Goal: Connect with others: Connect with others

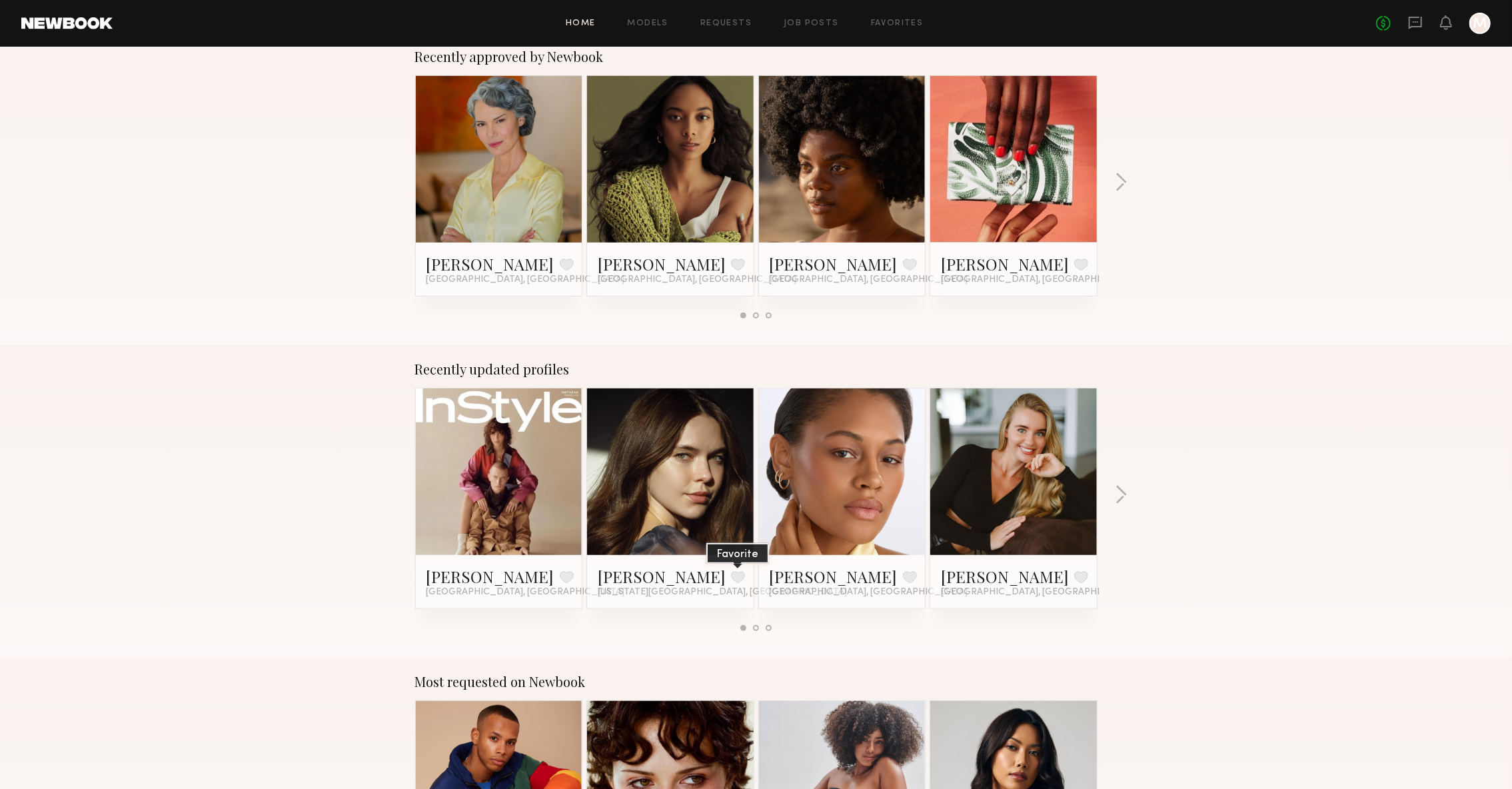
scroll to position [539, 0]
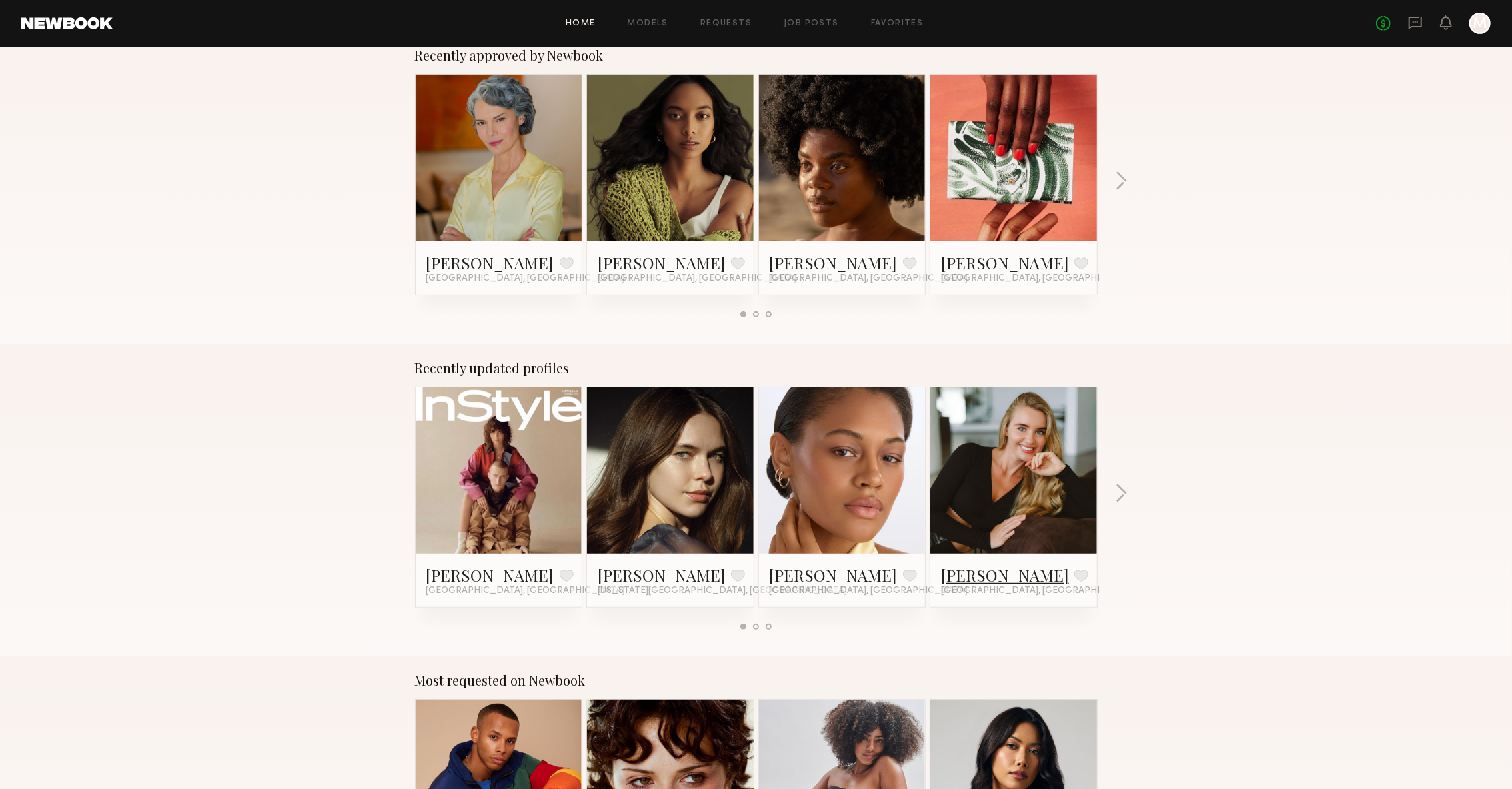
click at [955, 572] on link "Elena Z." at bounding box center [1005, 574] width 128 height 21
click at [1120, 501] on button "button" at bounding box center [1122, 495] width 13 height 22
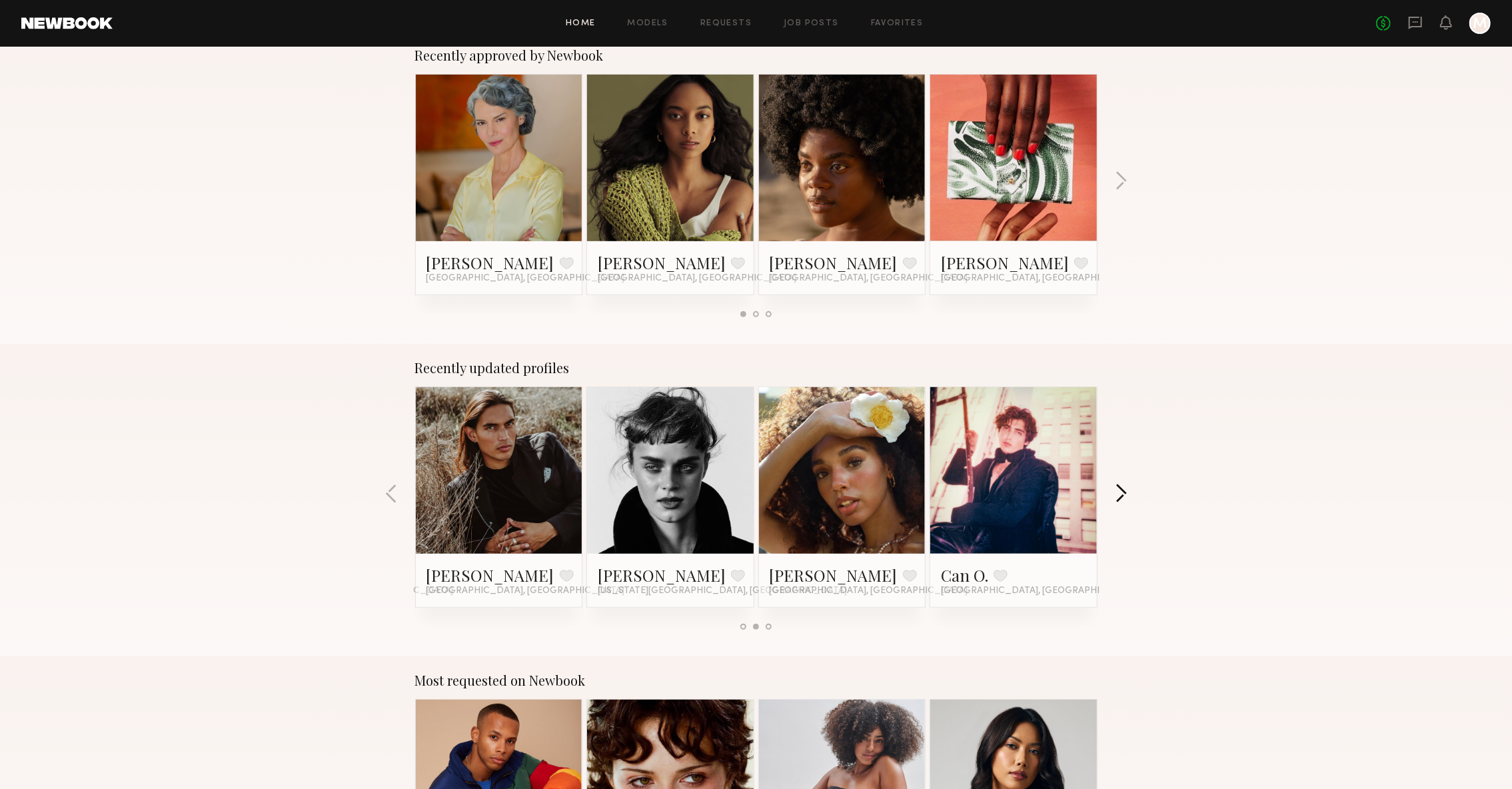
click at [1122, 492] on button "button" at bounding box center [1122, 495] width 13 height 22
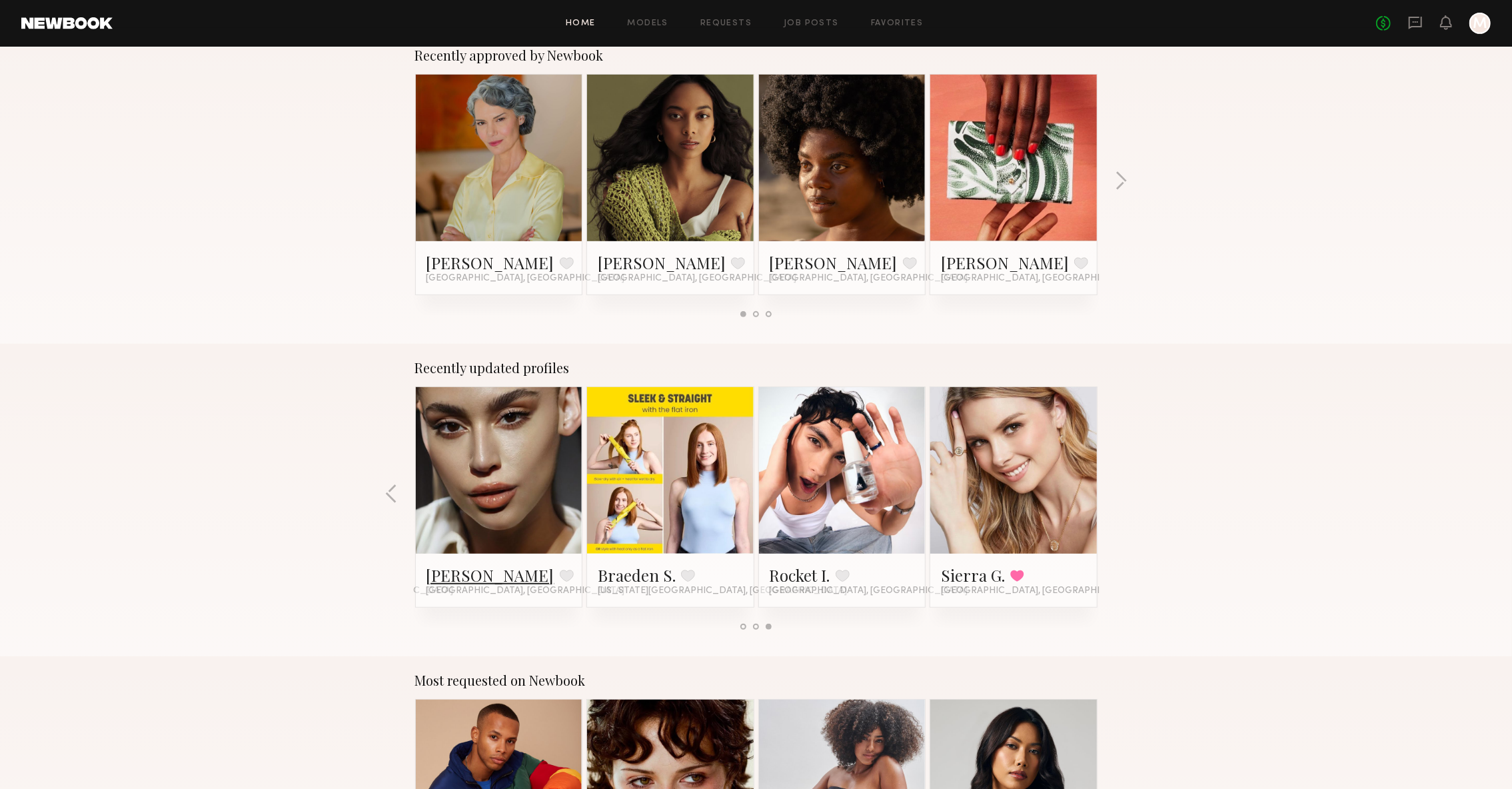
click at [438, 576] on link "[PERSON_NAME]" at bounding box center [490, 574] width 128 height 21
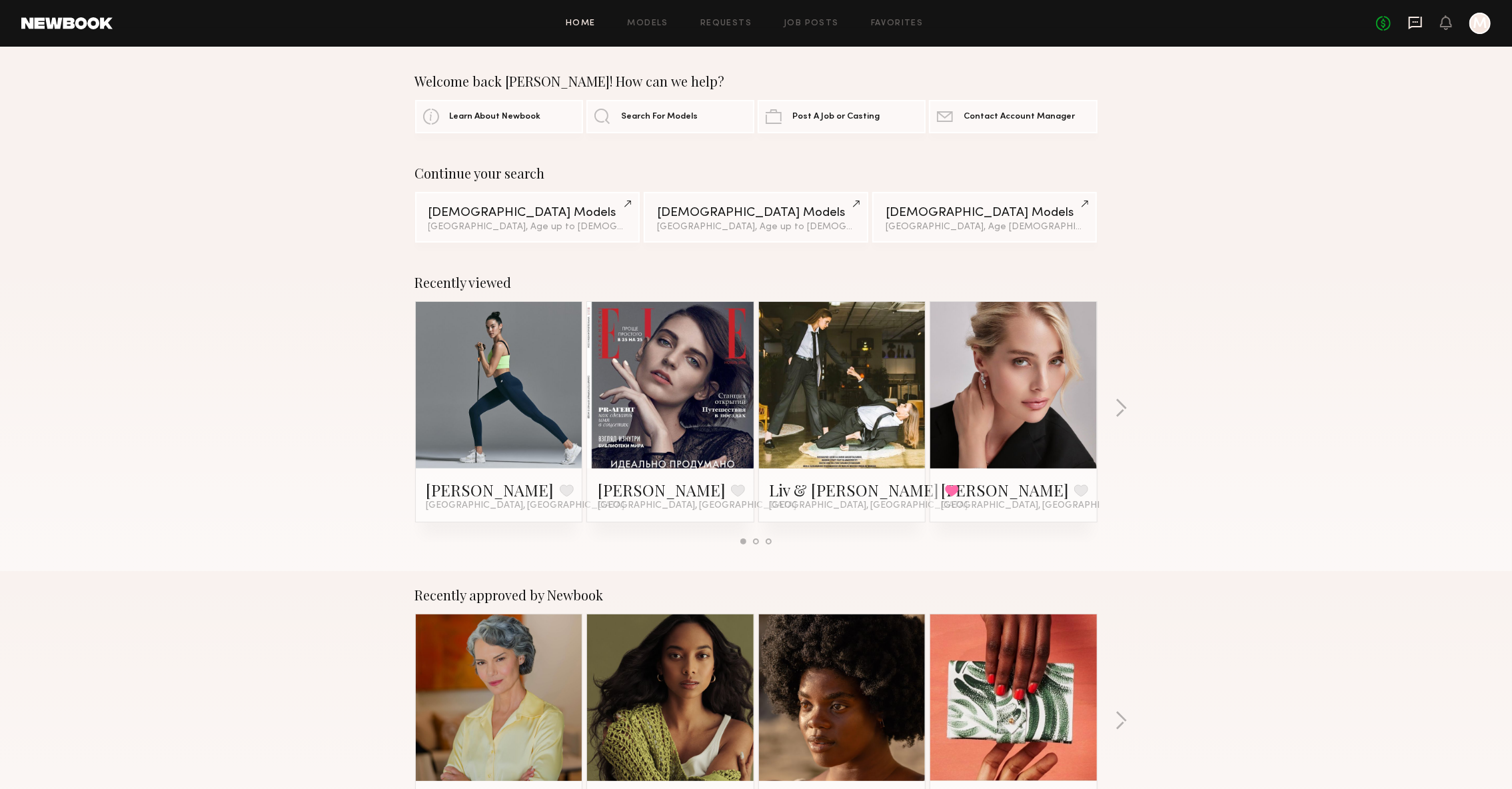
scroll to position [0, 0]
click at [1408, 22] on icon at bounding box center [1416, 23] width 15 height 15
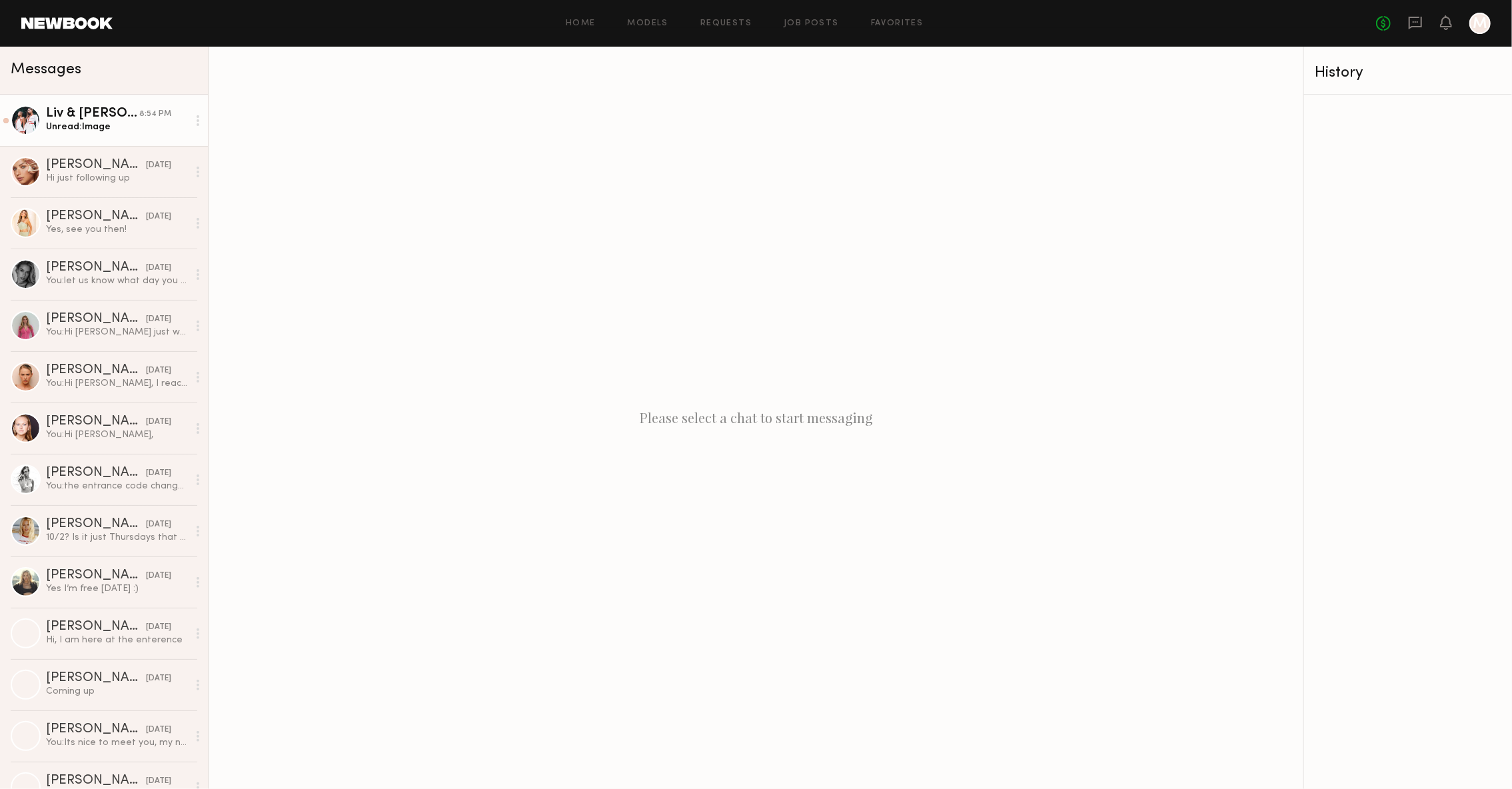
click at [81, 132] on div "Unread: Image" at bounding box center [117, 127] width 142 height 13
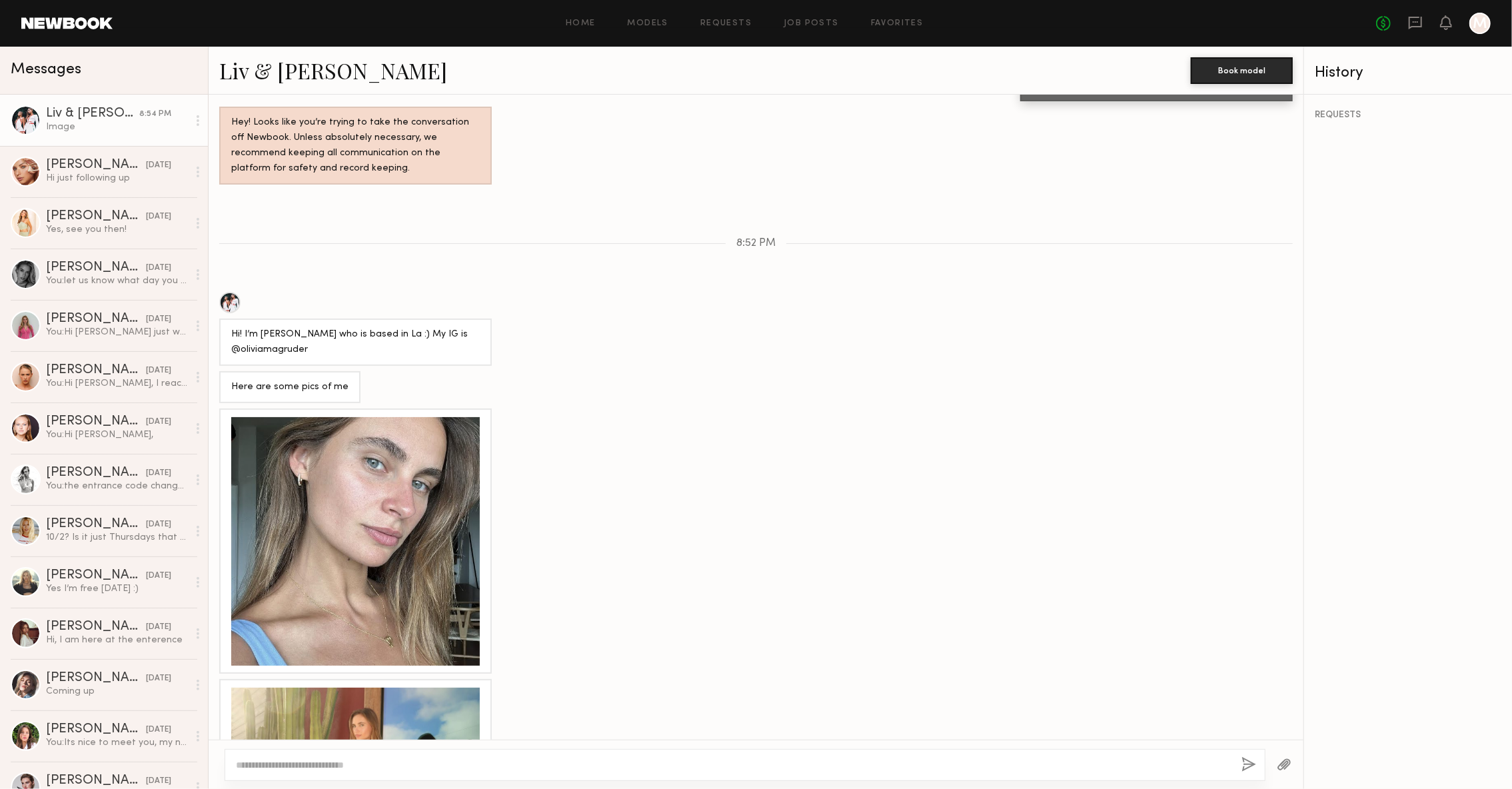
scroll to position [1029, 0]
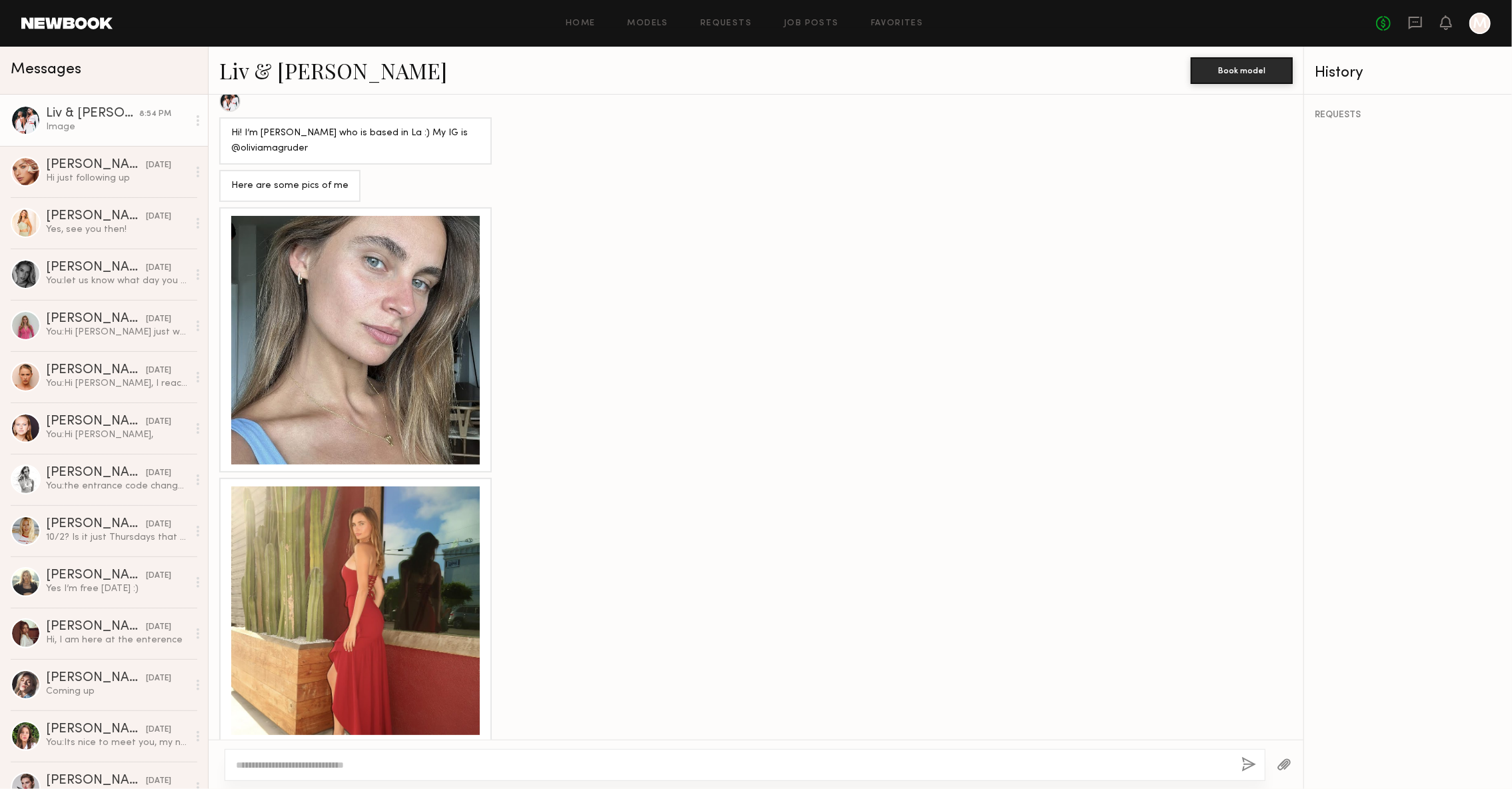
click at [428, 330] on div at bounding box center [355, 339] width 249 height 249
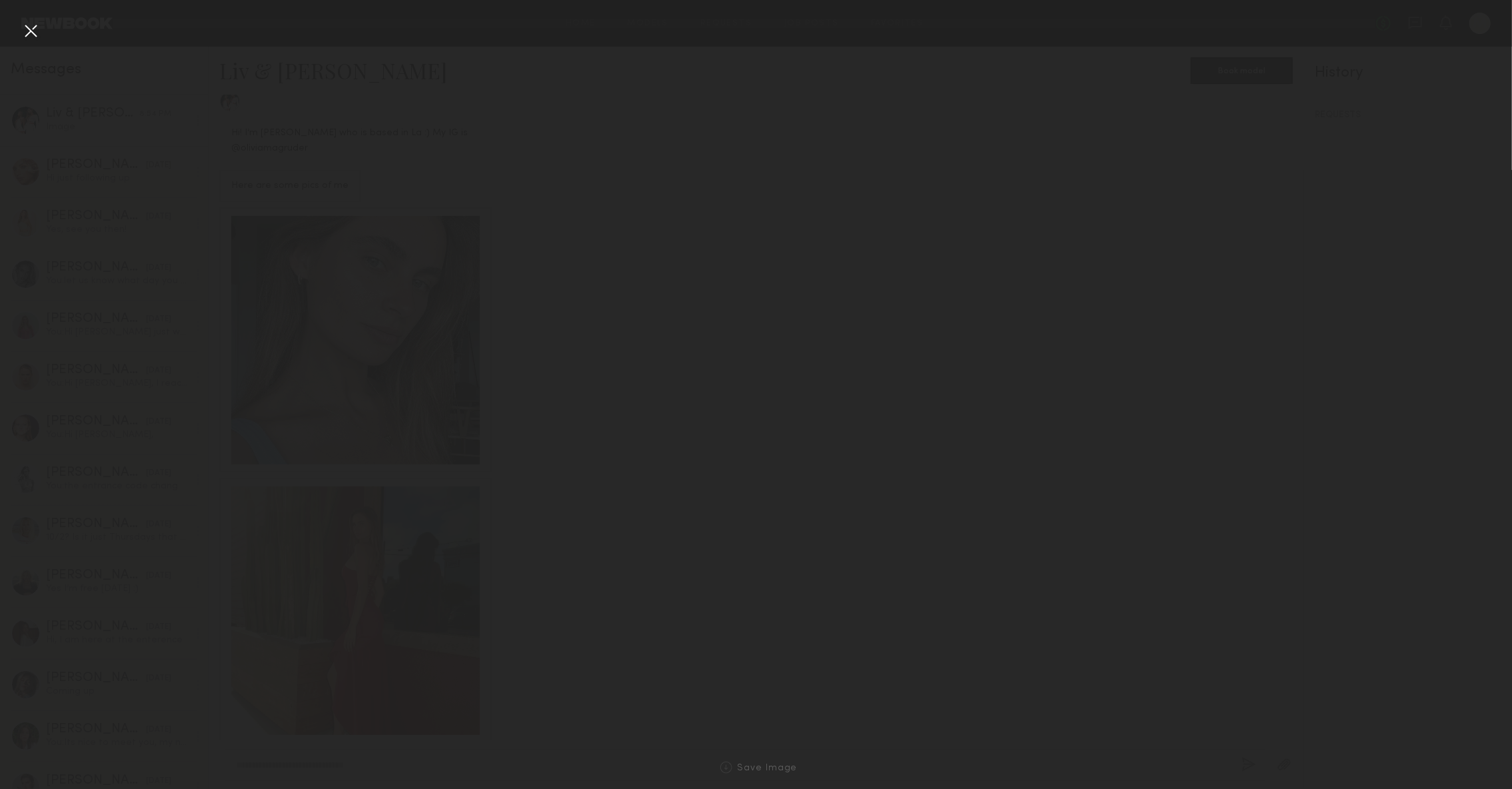
scroll to position [1043, 0]
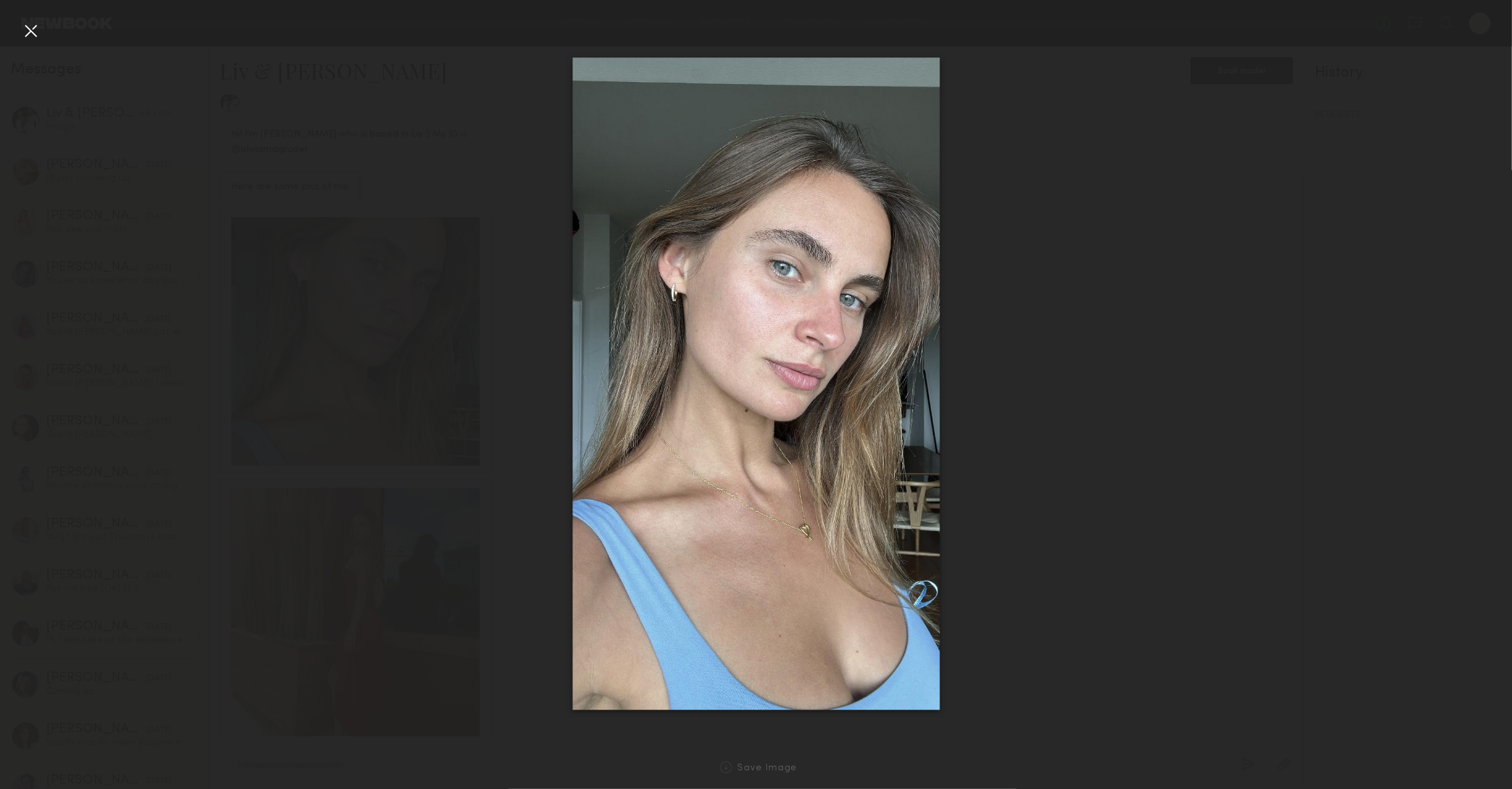
click at [279, 266] on div at bounding box center [756, 383] width 1512 height 724
click at [318, 594] on div at bounding box center [756, 383] width 1512 height 724
click at [22, 30] on div at bounding box center [31, 31] width 21 height 21
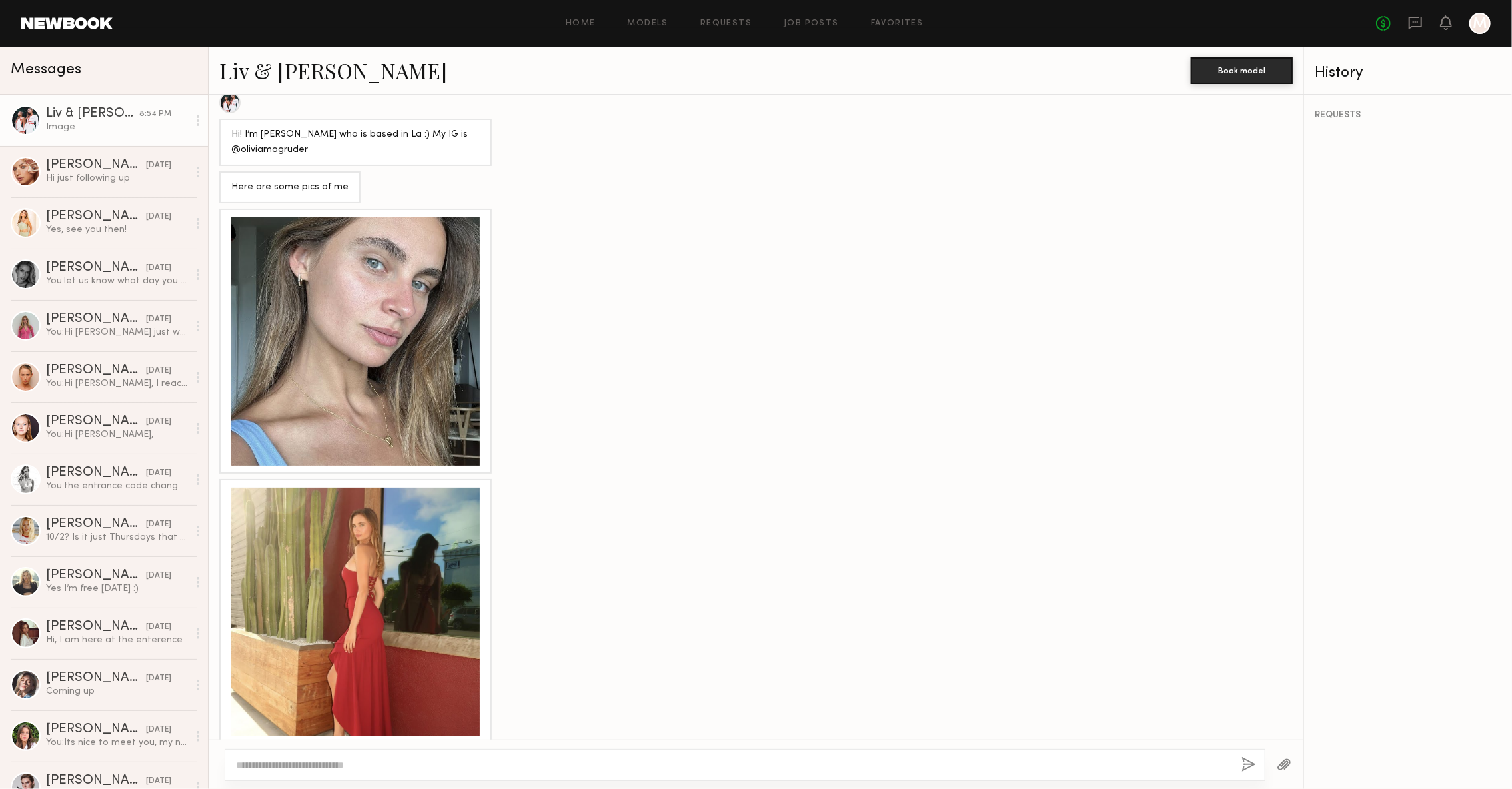
click at [259, 563] on div at bounding box center [355, 611] width 249 height 249
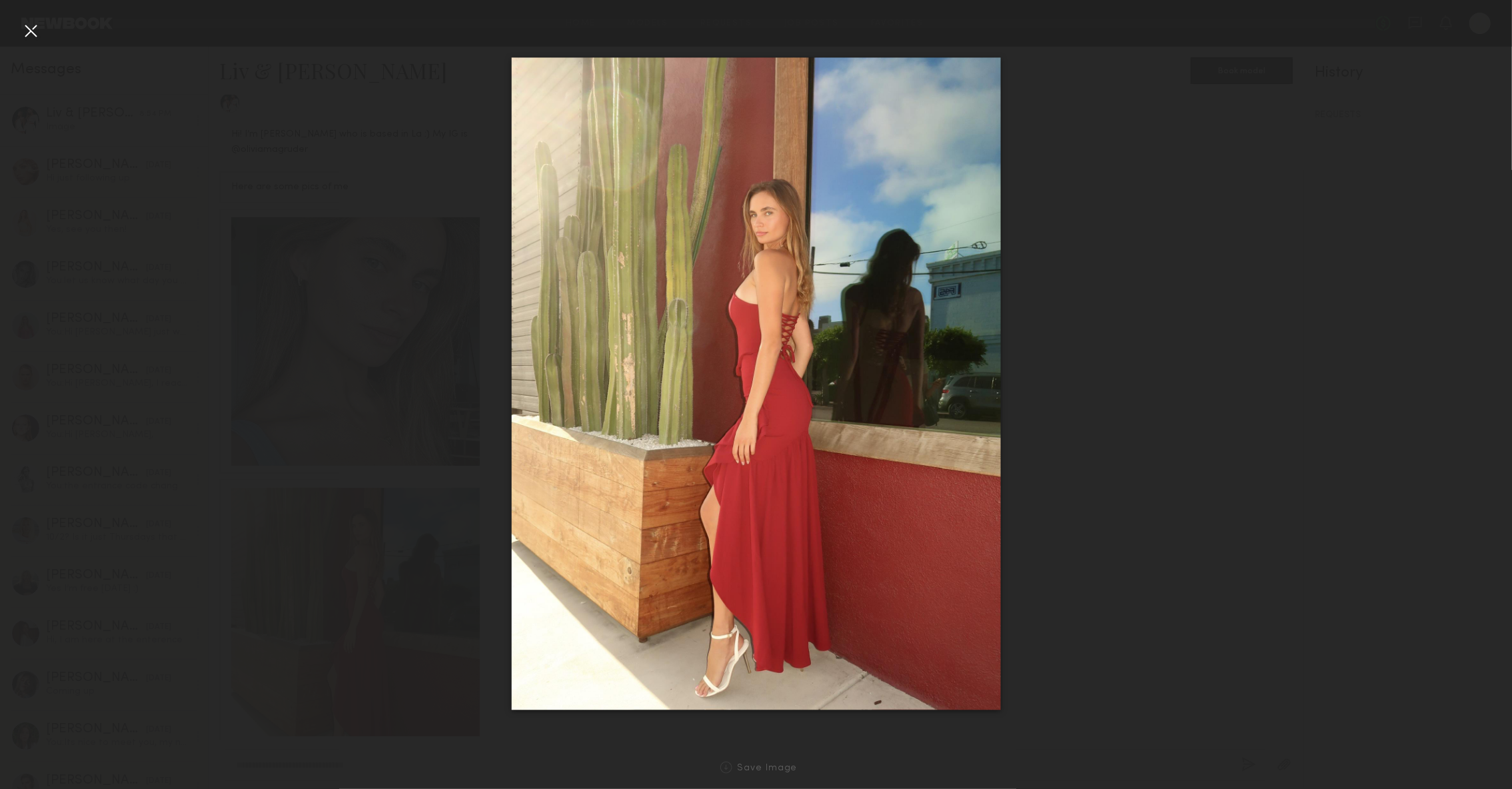
click at [34, 30] on div at bounding box center [31, 31] width 21 height 21
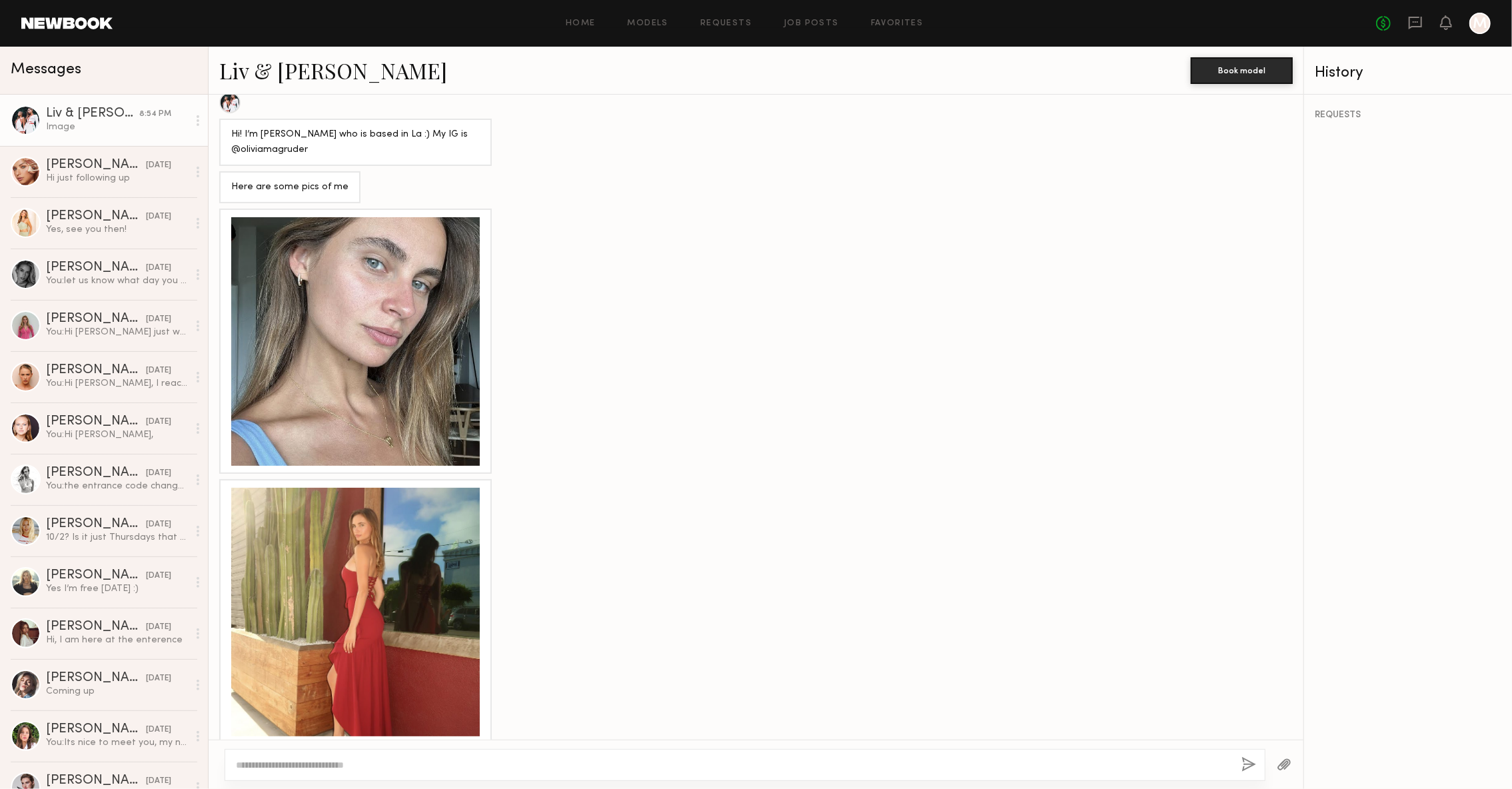
scroll to position [724, 0]
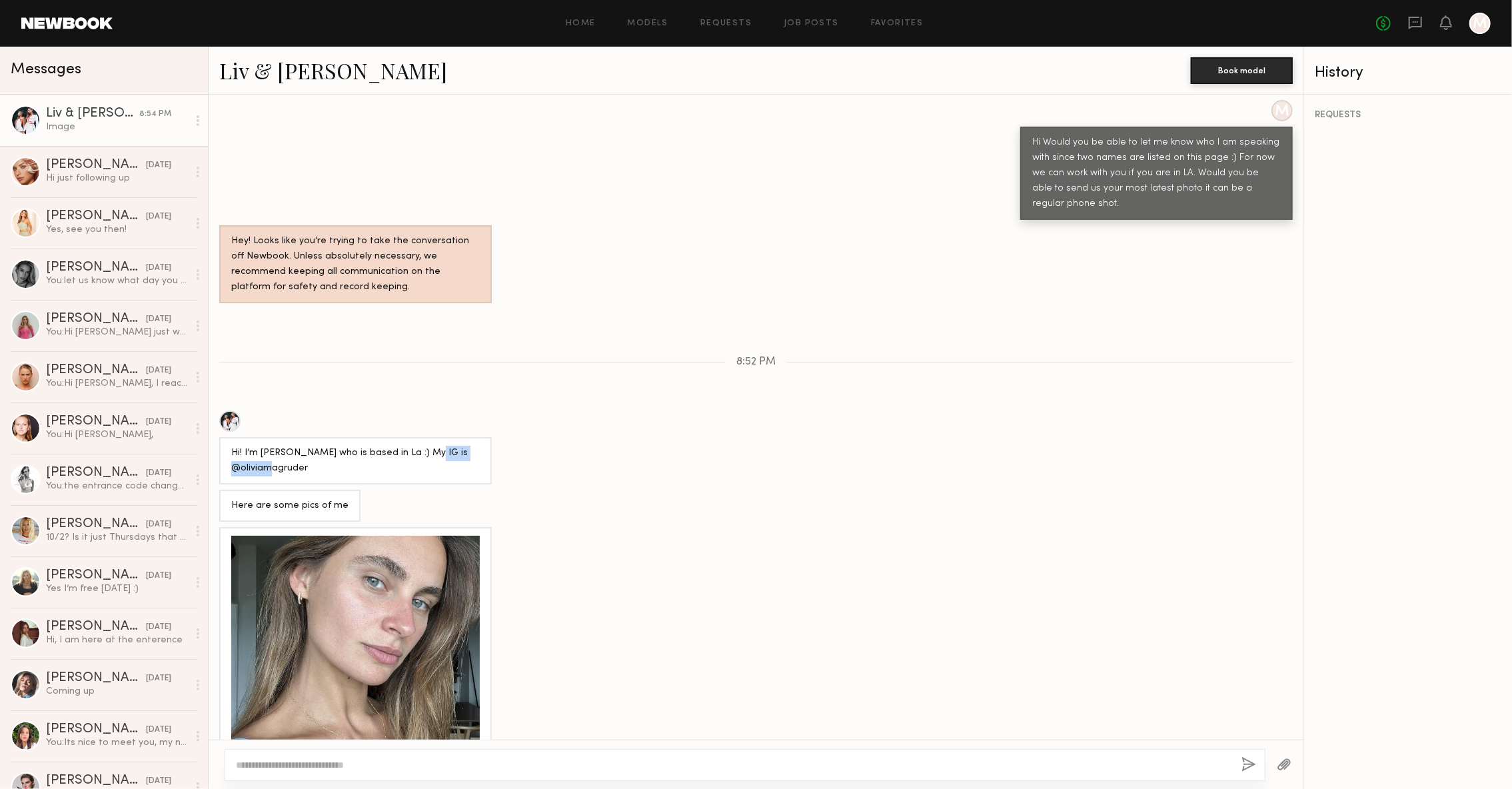
drag, startPoint x: 308, startPoint y: 450, endPoint x: 229, endPoint y: 451, distance: 79.0
click at [229, 451] on div "Hi! I’m Olivia who is based in La :) My IG is @oliviamagruder" at bounding box center [355, 460] width 273 height 47
copy div "@oliviamagruder"
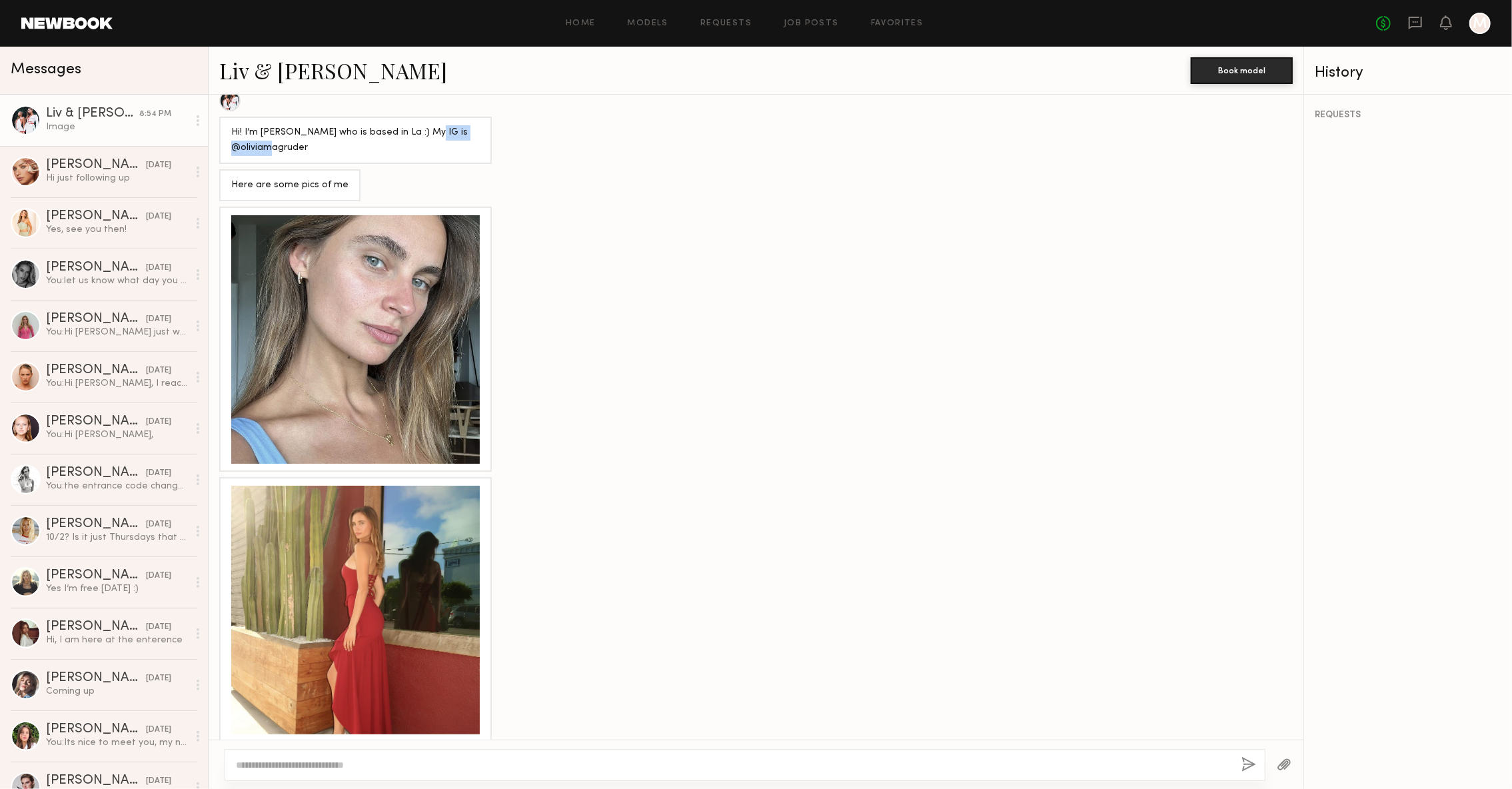
scroll to position [1043, 0]
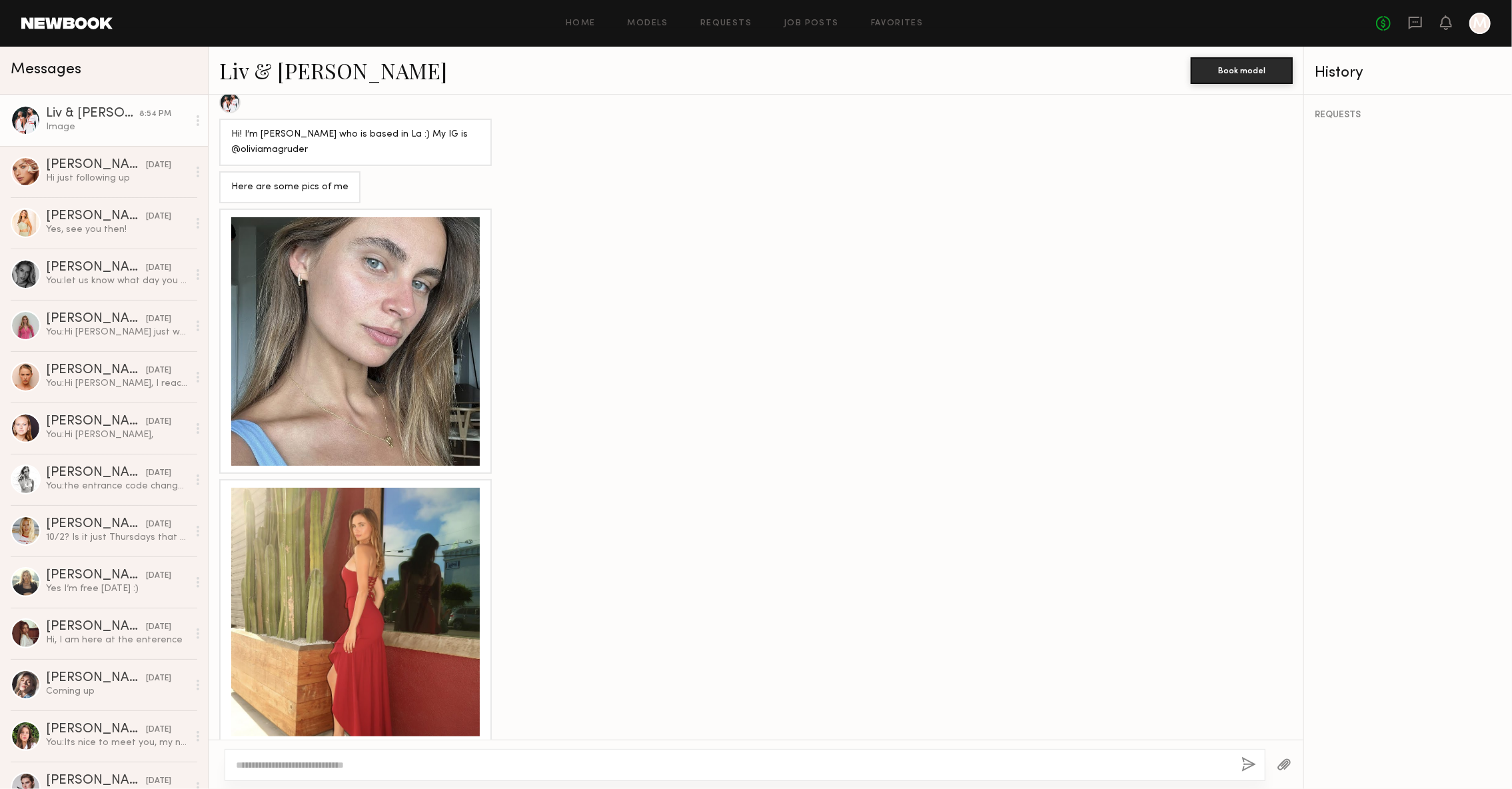
click at [408, 361] on div at bounding box center [355, 341] width 249 height 249
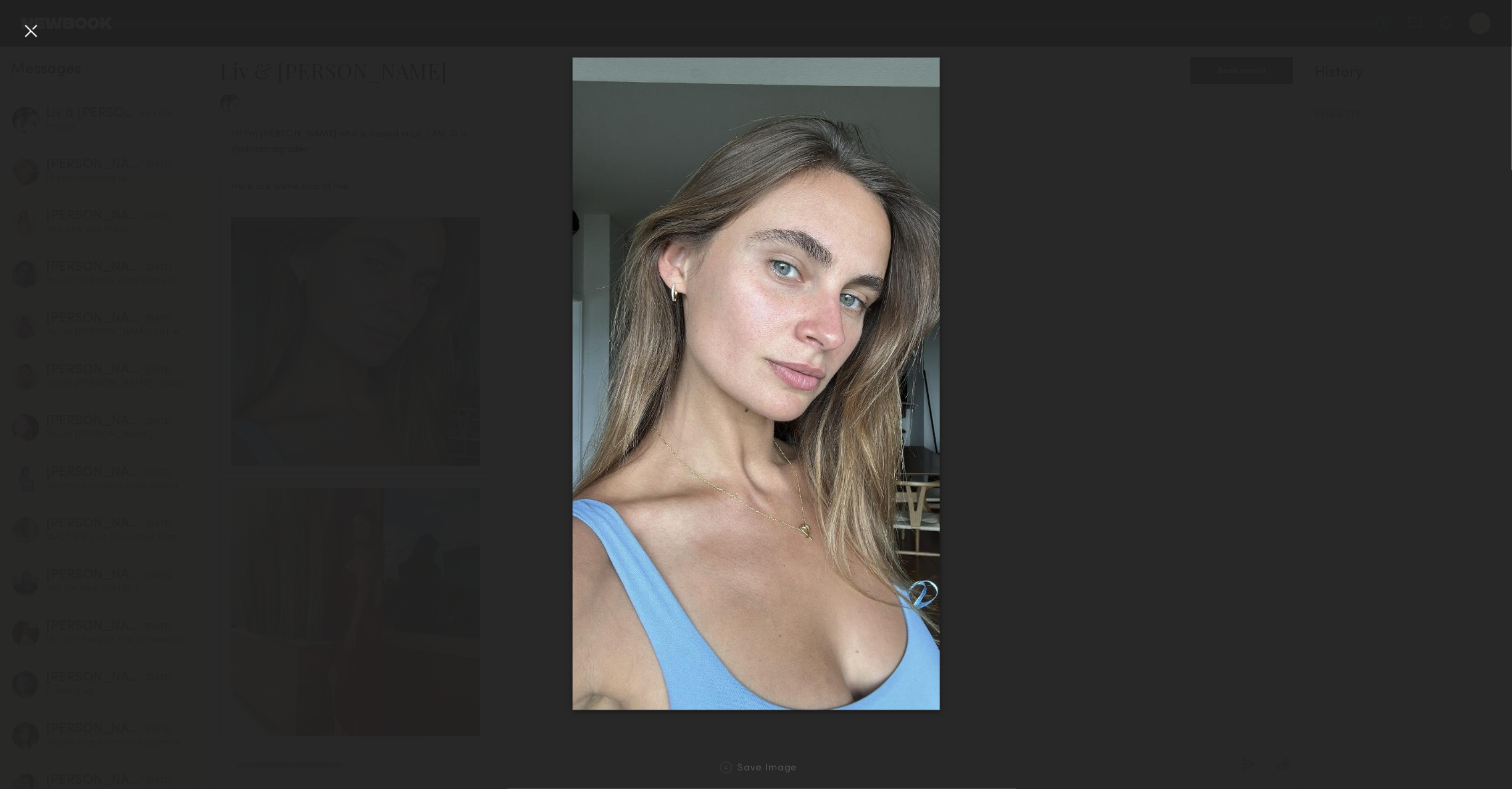
click at [1305, 558] on div at bounding box center [756, 383] width 1512 height 724
click at [30, 31] on div at bounding box center [31, 31] width 21 height 21
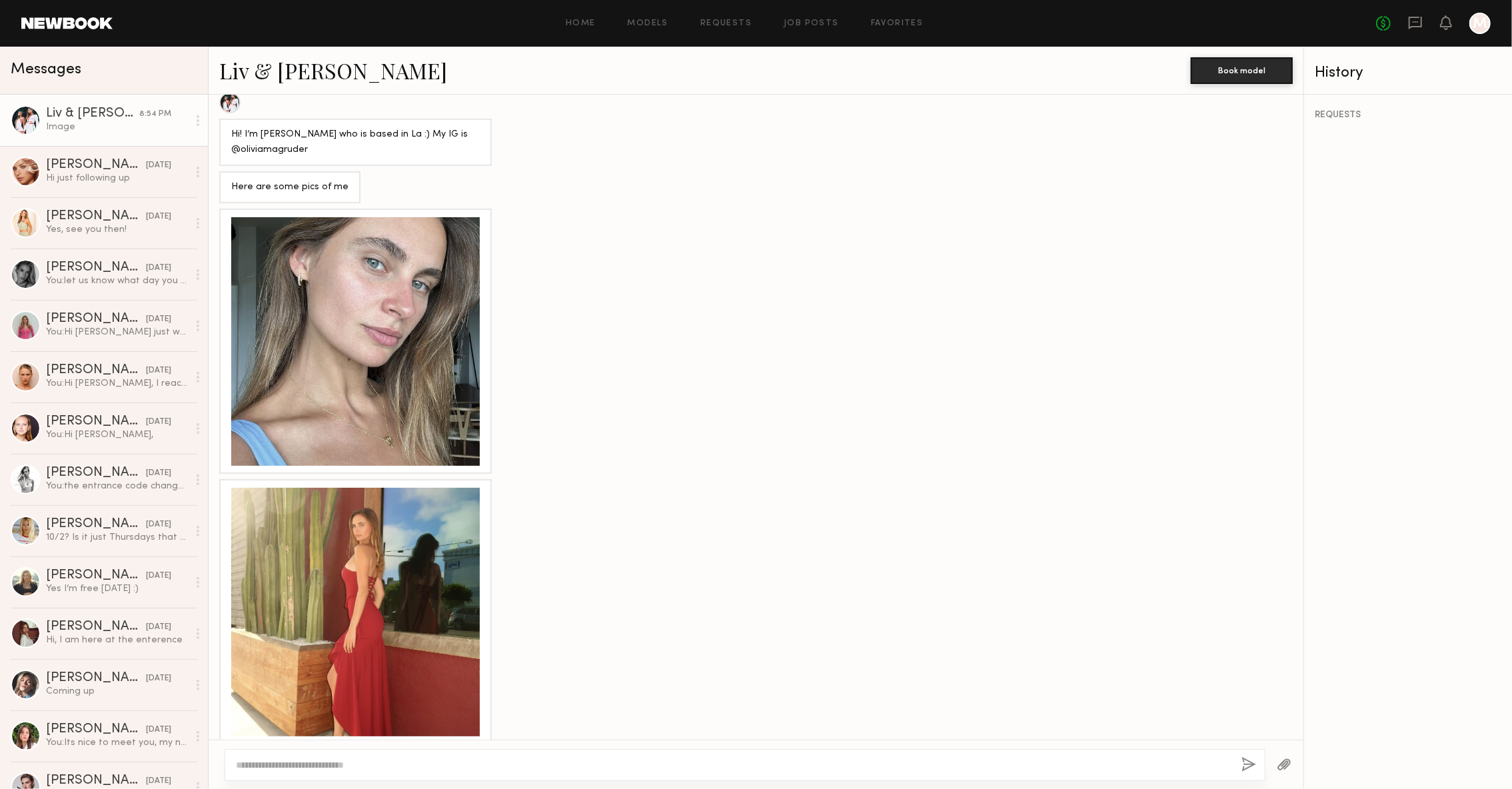
click at [403, 603] on div at bounding box center [355, 611] width 249 height 249
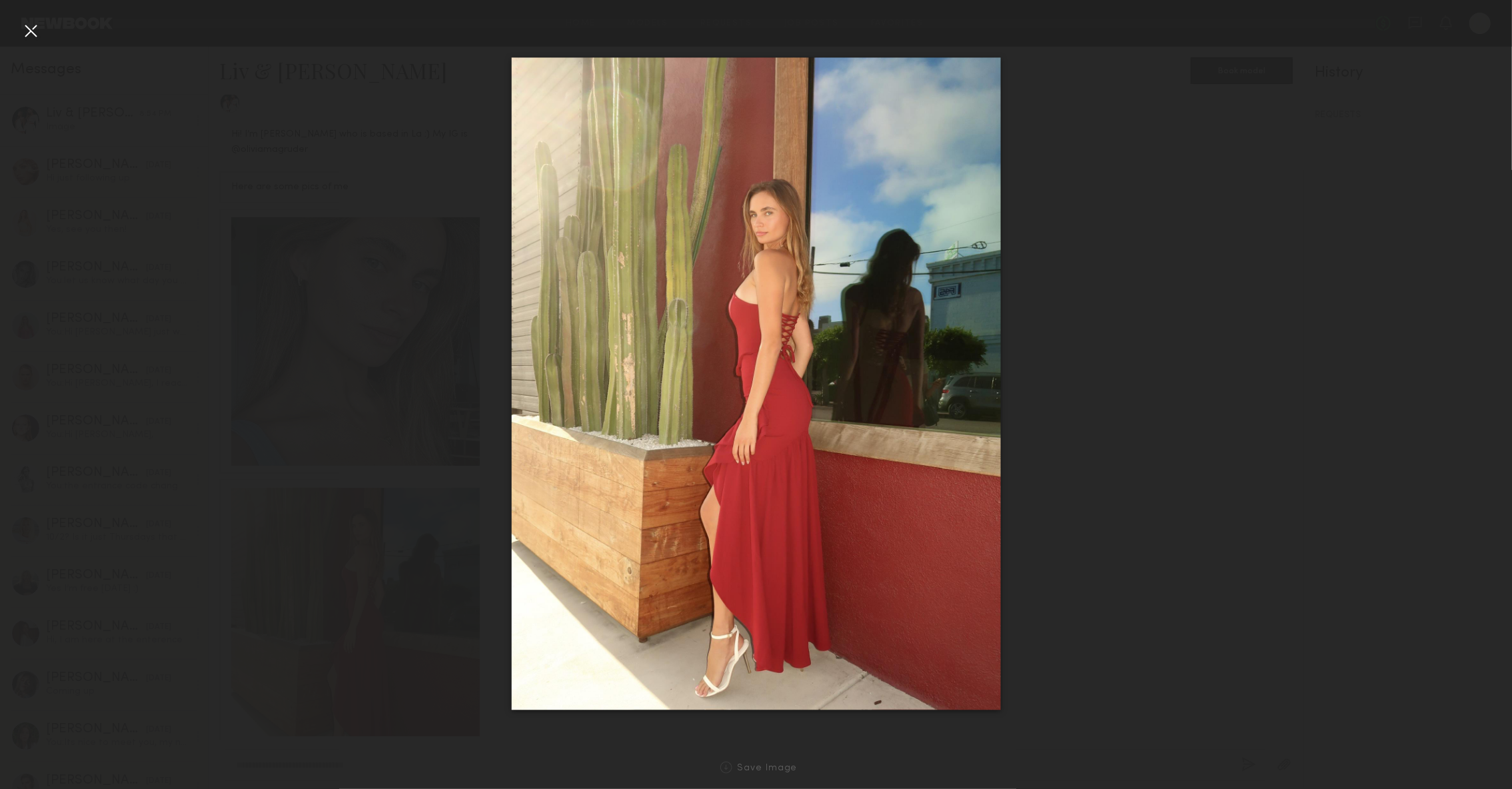
click at [28, 35] on div at bounding box center [31, 31] width 21 height 21
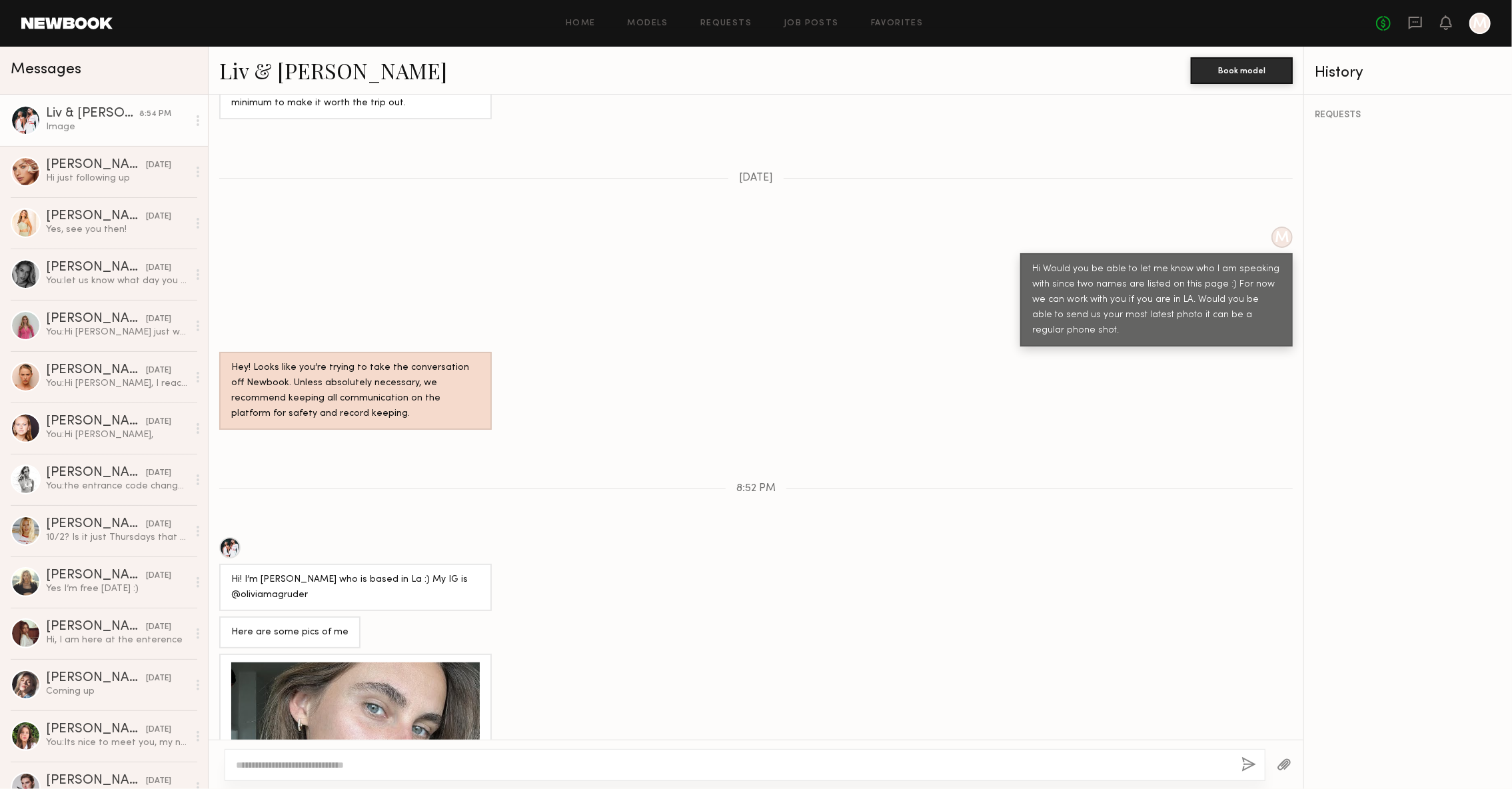
scroll to position [608, 0]
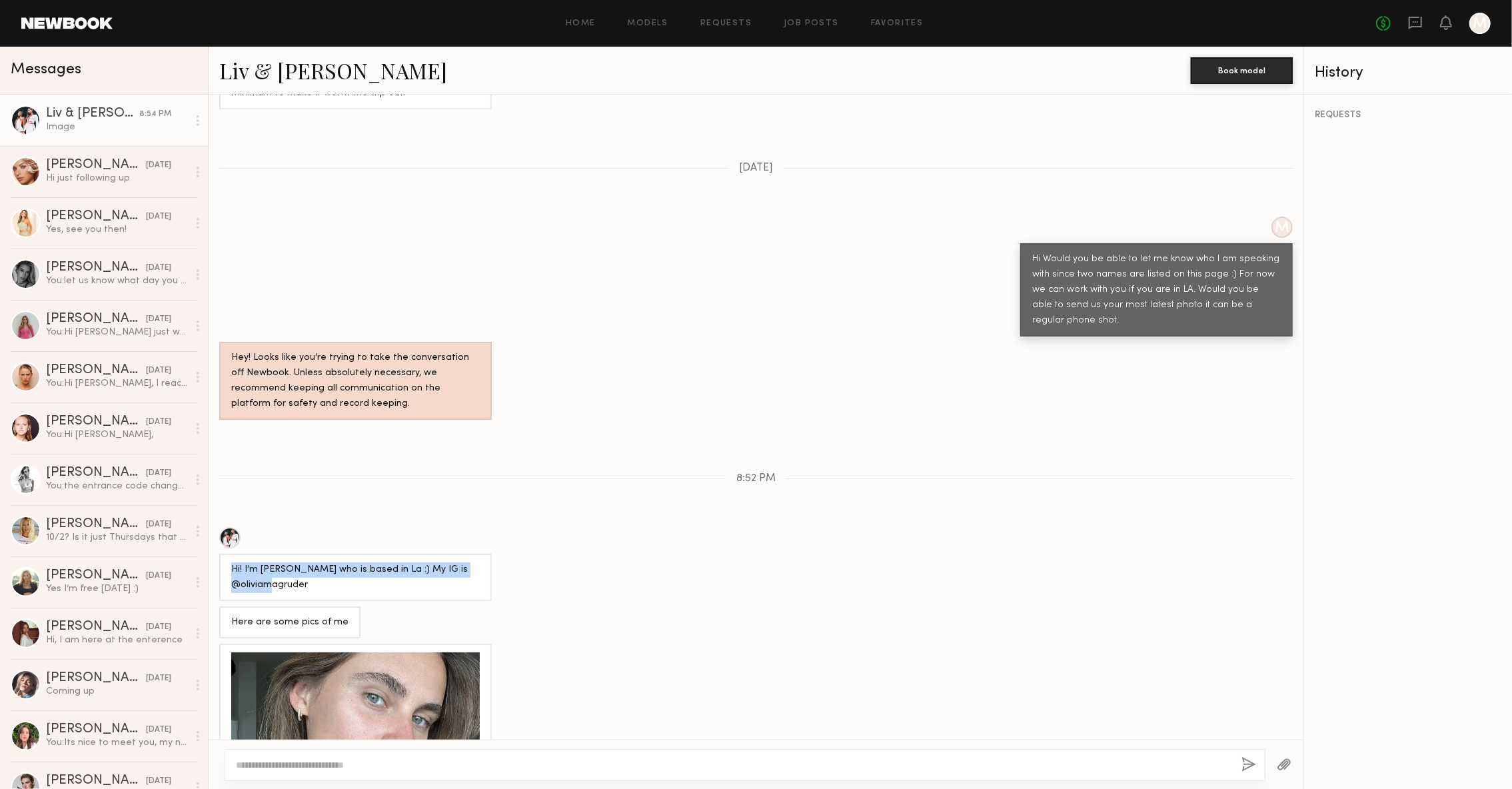
drag, startPoint x: 340, startPoint y: 568, endPoint x: 213, endPoint y: 551, distance: 128.1
click at [213, 551] on div "Hi! I’m Olivia who is based in La :) My IG is @oliviamagruder" at bounding box center [755, 564] width 1095 height 74
copy div "Hi! I’m Olivia who is based in La :) My IG is @oliviamagruder"
click at [252, 615] on div "Here are some pics of me" at bounding box center [290, 623] width 118 height 16
click at [254, 615] on div "Here are some pics of me" at bounding box center [290, 623] width 118 height 16
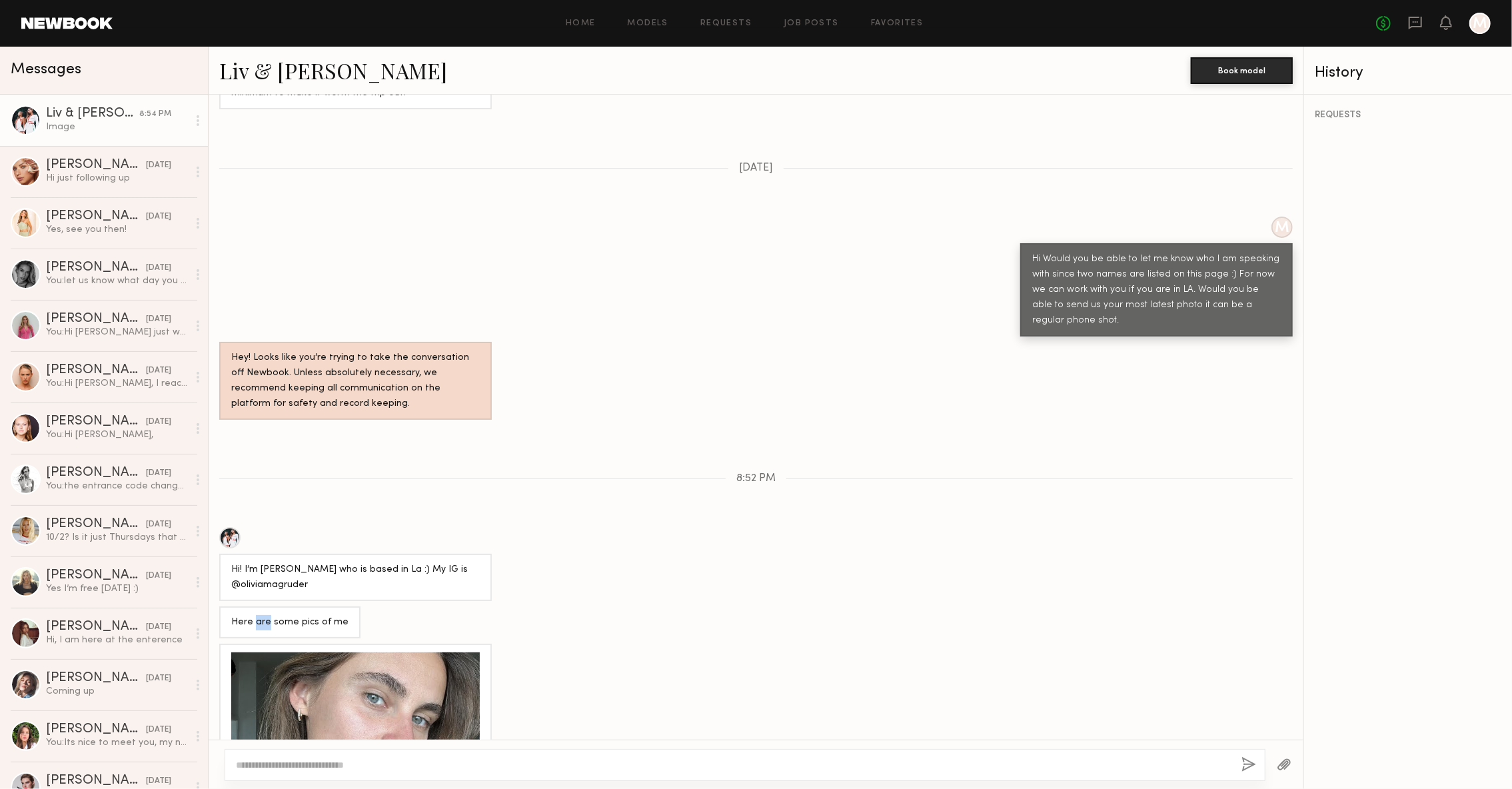
click at [254, 615] on div "Here are some pics of me" at bounding box center [290, 623] width 118 height 16
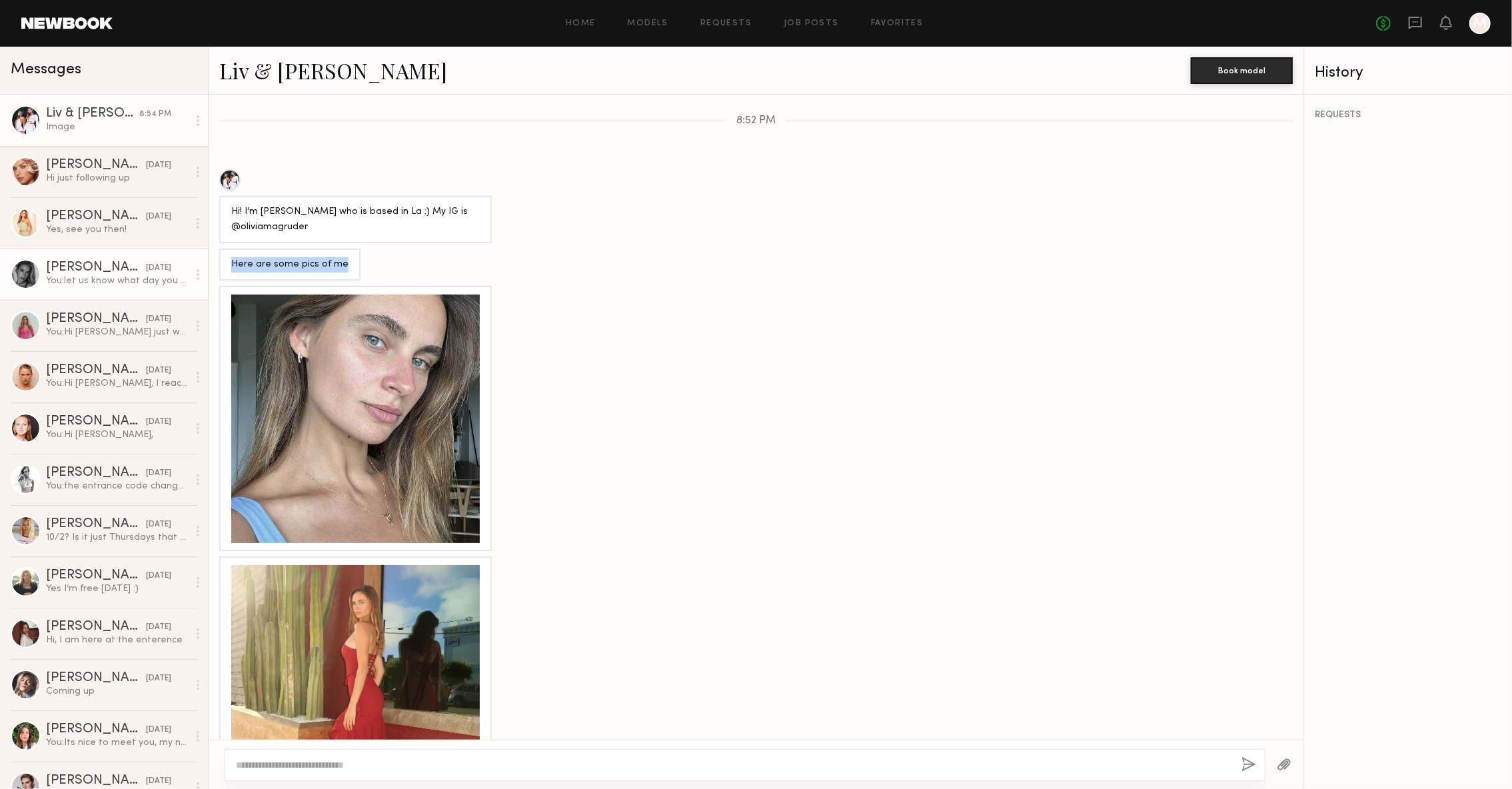
scroll to position [956, 0]
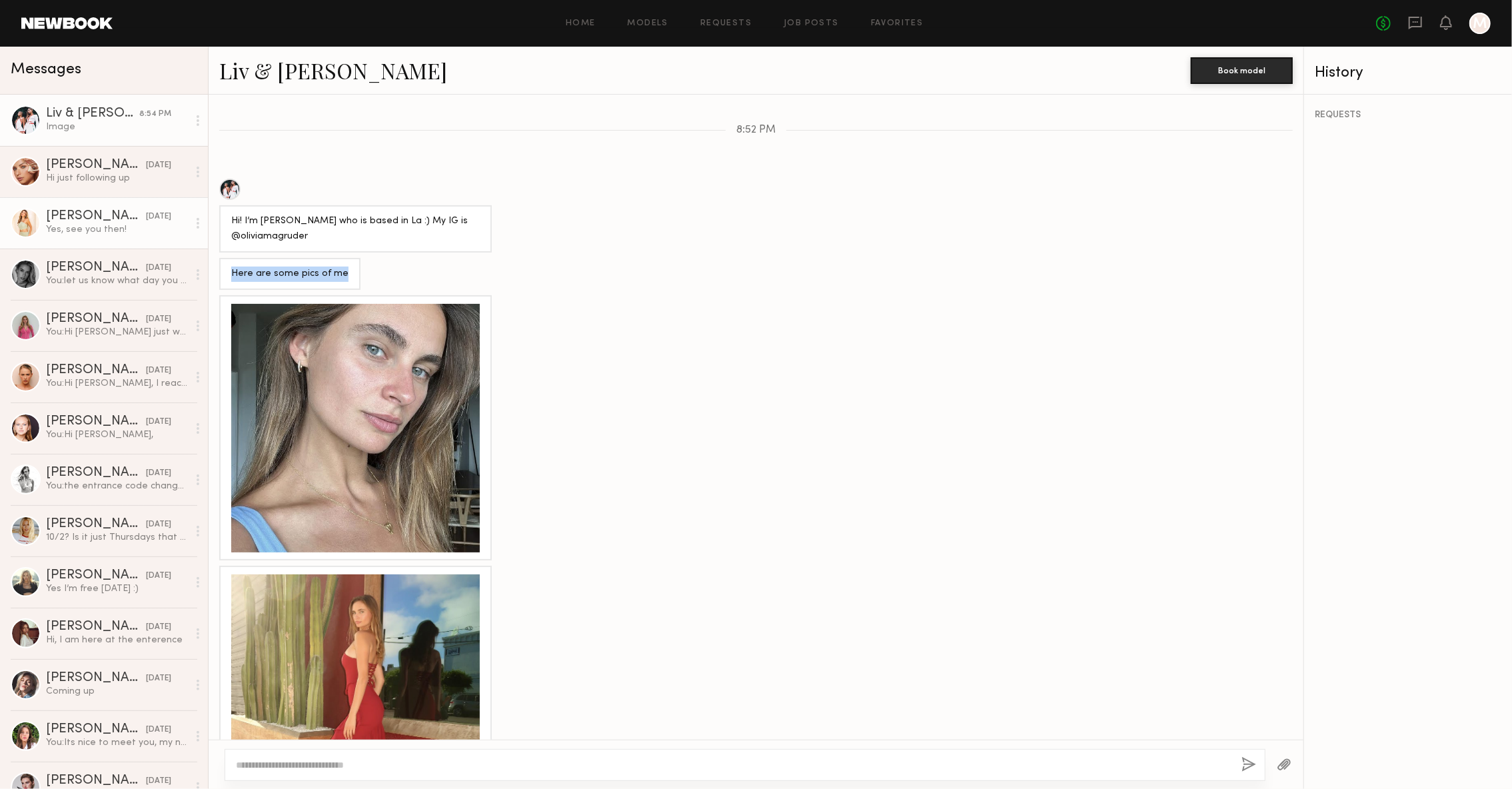
click at [79, 232] on div "Yes, see you then!" at bounding box center [117, 229] width 142 height 13
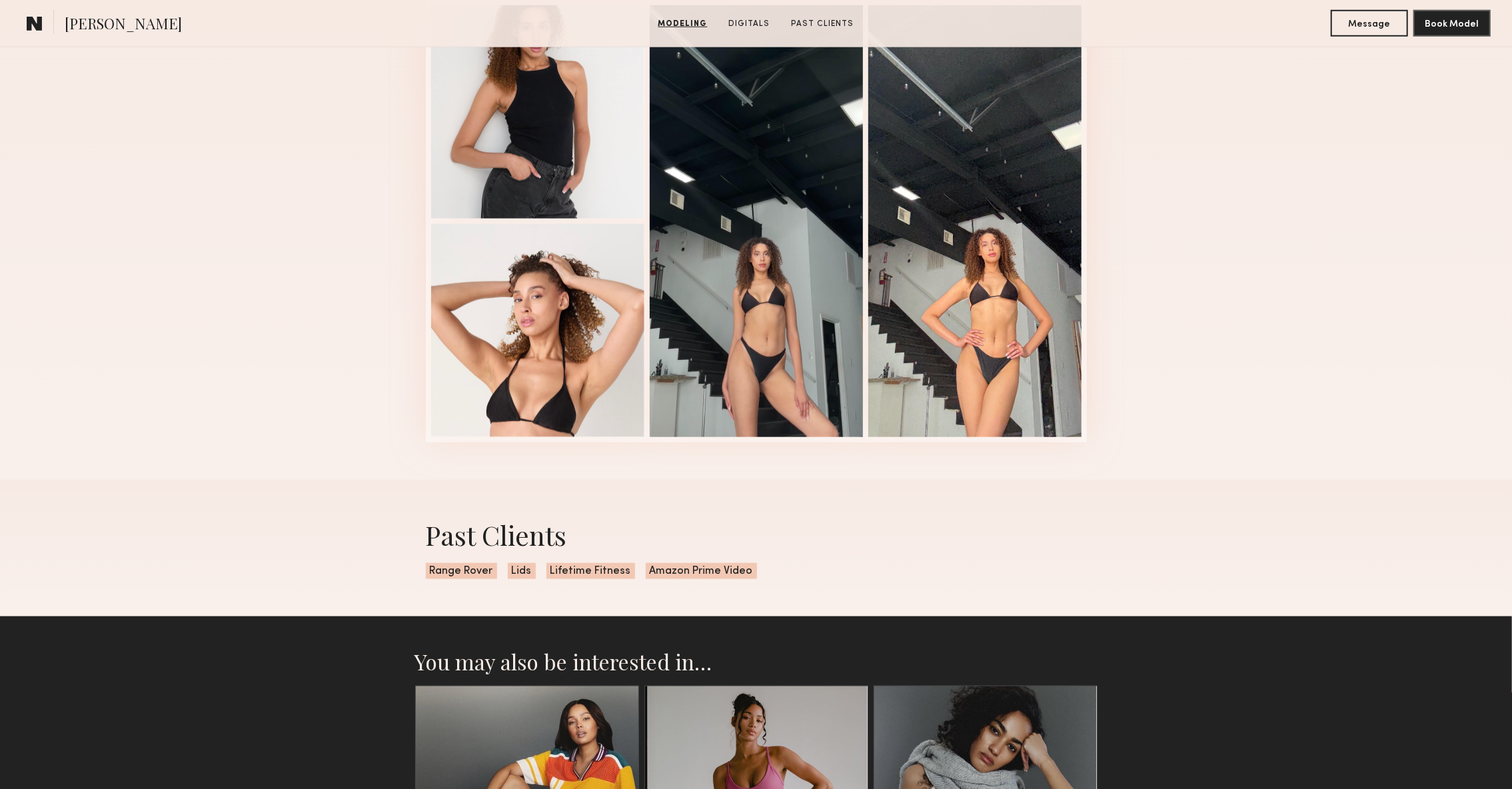
scroll to position [1237, 0]
